Goal: Task Accomplishment & Management: Manage account settings

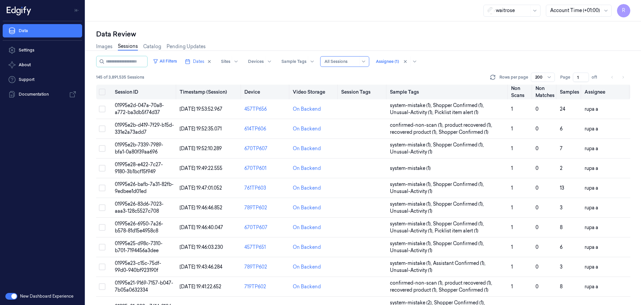
drag, startPoint x: 580, startPoint y: 77, endPoint x: 510, endPoint y: 91, distance: 71.7
click at [520, 91] on div "All Filters Dates Sites Devices Sample Tags Alert Type All Sessions Assignee (1…" at bounding box center [363, 180] width 534 height 249
type input "19"
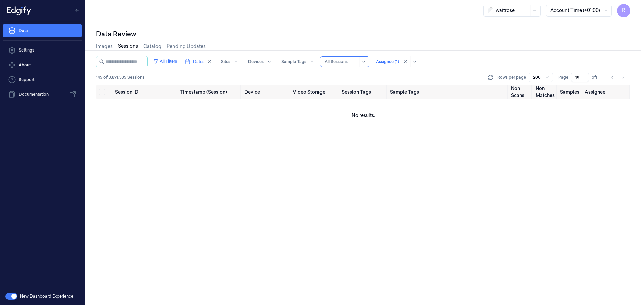
click at [310, 30] on div "Data Review" at bounding box center [363, 33] width 534 height 9
click at [200, 60] on span "Dates" at bounding box center [198, 61] width 11 height 6
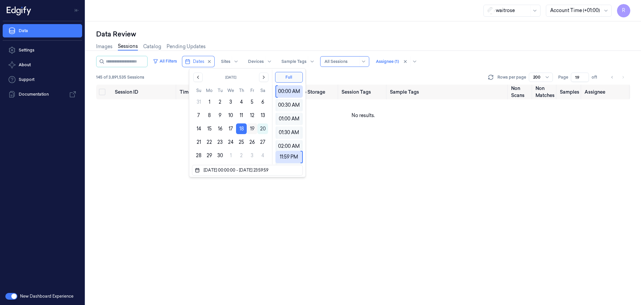
click at [251, 126] on button "19" at bounding box center [252, 128] width 11 height 11
click at [251, 130] on button "19" at bounding box center [252, 128] width 11 height 11
type input "[DATE] 00:00:00 - [DATE] 23:59:59"
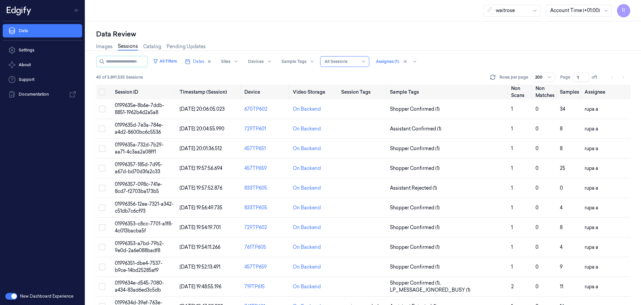
click at [258, 25] on div "Data Review Images Sessions Catalog Pending Updates All Filters Dates Sites Dev…" at bounding box center [363, 162] width 556 height 283
click at [213, 20] on div "waitrose Account Time (+01:00) R" at bounding box center [363, 10] width 556 height 21
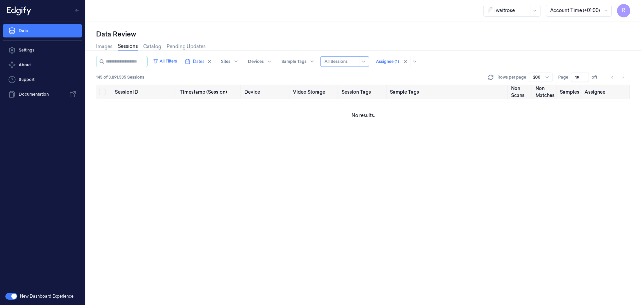
click at [10, 303] on div "New Dashboard Experience" at bounding box center [42, 295] width 85 height 17
click at [8, 297] on button "button" at bounding box center [11, 296] width 12 height 7
click at [22, 53] on link "Settings" at bounding box center [42, 49] width 79 height 13
